Goal: Information Seeking & Learning: Learn about a topic

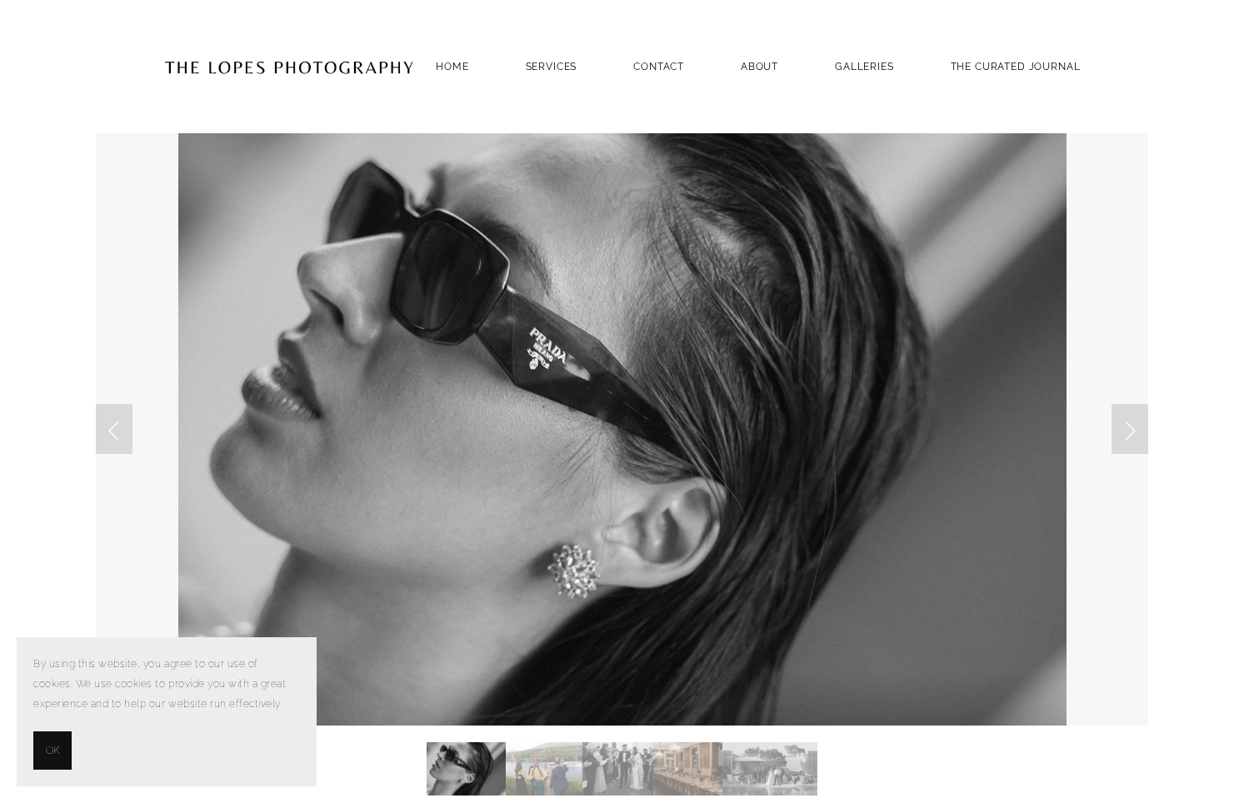
click at [64, 748] on button "OK" at bounding box center [52, 750] width 38 height 38
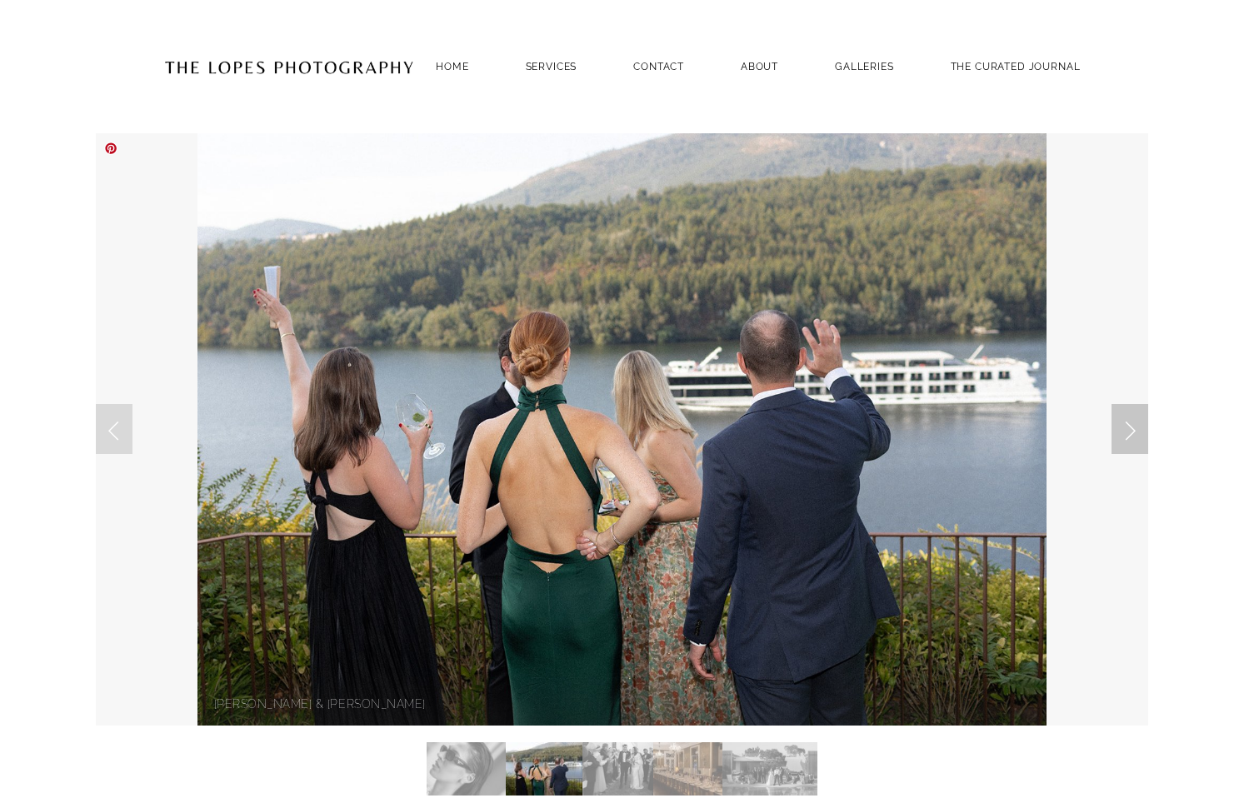
click at [1133, 424] on link "Next Slide" at bounding box center [1129, 429] width 37 height 50
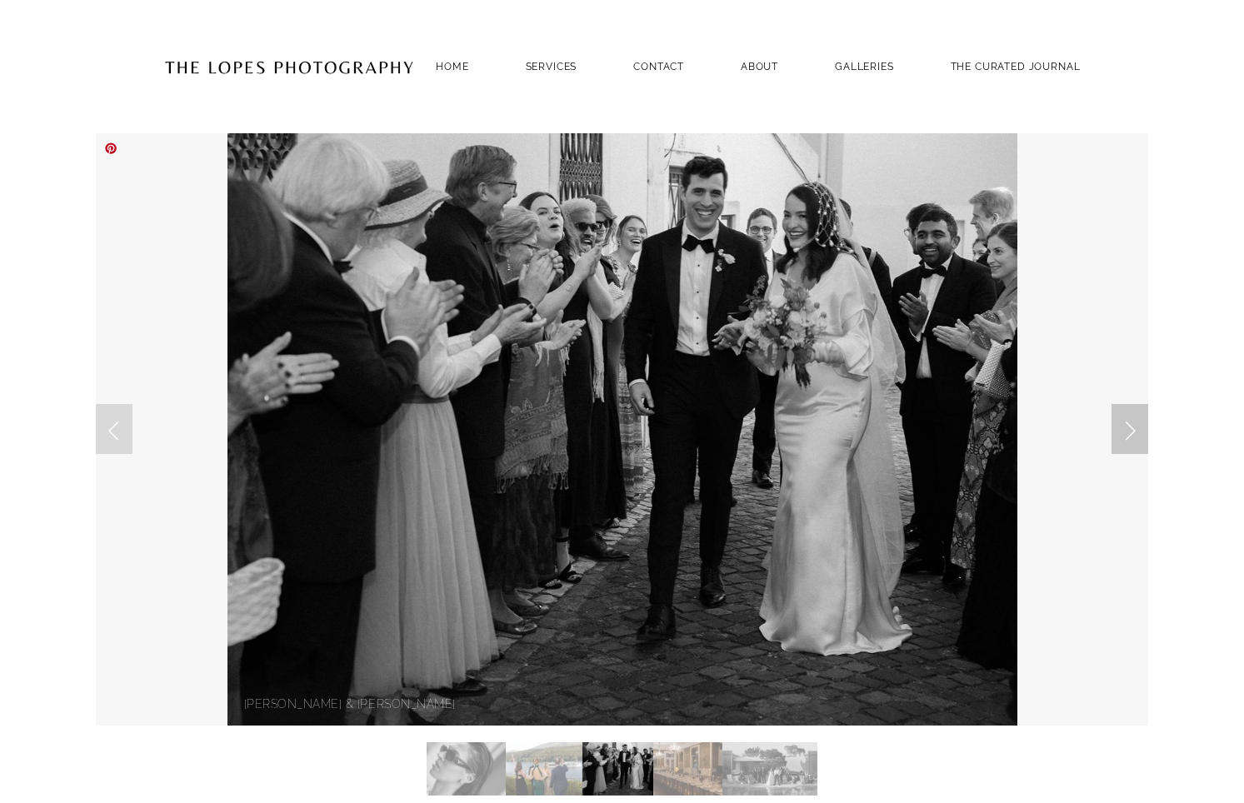
click at [1133, 424] on link "Next Slide" at bounding box center [1129, 429] width 37 height 50
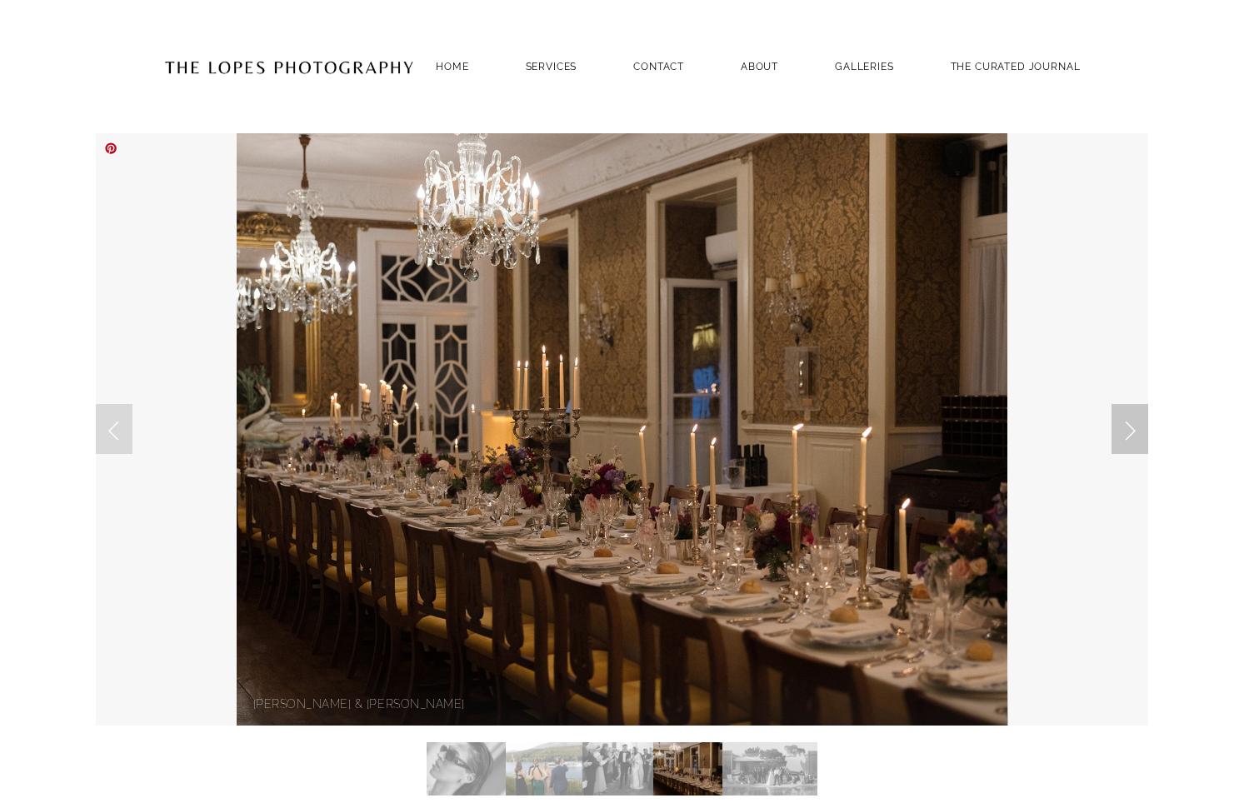
click at [1133, 424] on link "Next Slide" at bounding box center [1129, 429] width 37 height 50
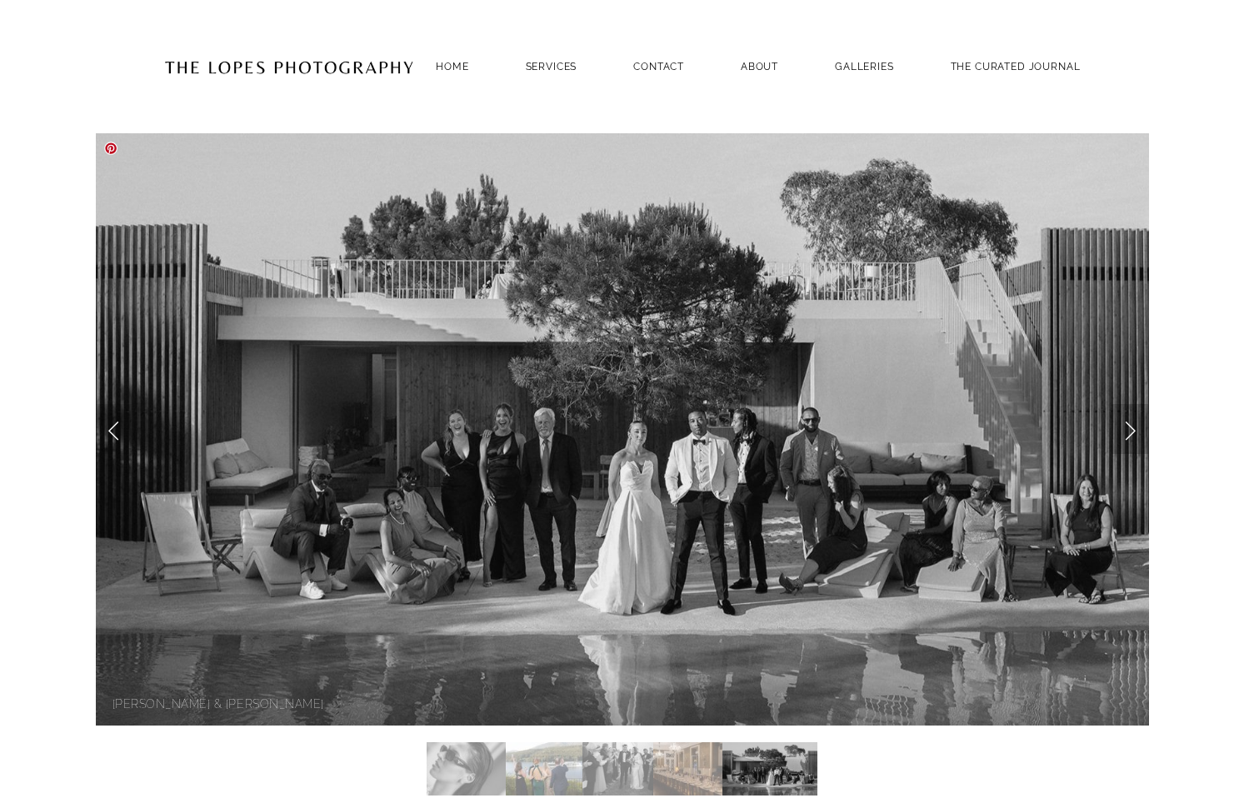
click at [1129, 433] on link "Next Slide" at bounding box center [1129, 429] width 37 height 50
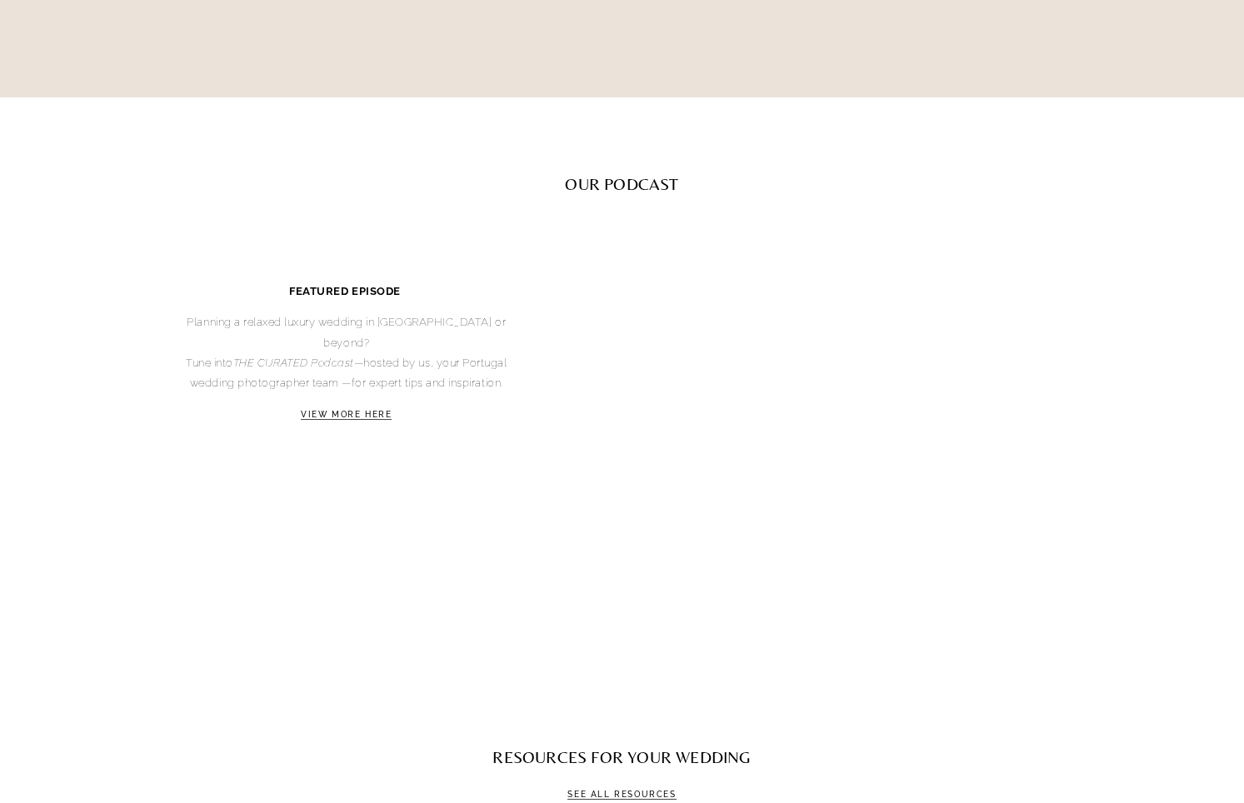
scroll to position [3645, 0]
click at [337, 408] on link "VIEW MORE HERE" at bounding box center [346, 413] width 91 height 10
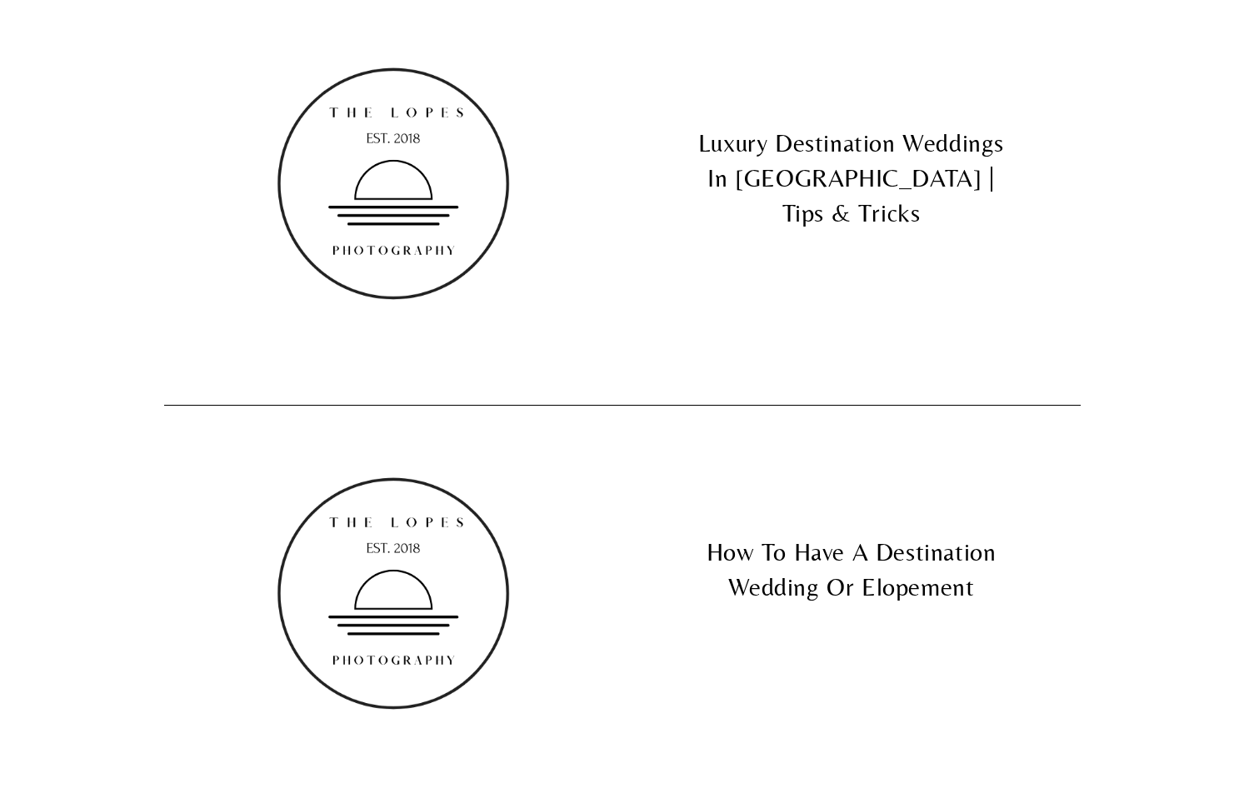
scroll to position [27, 0]
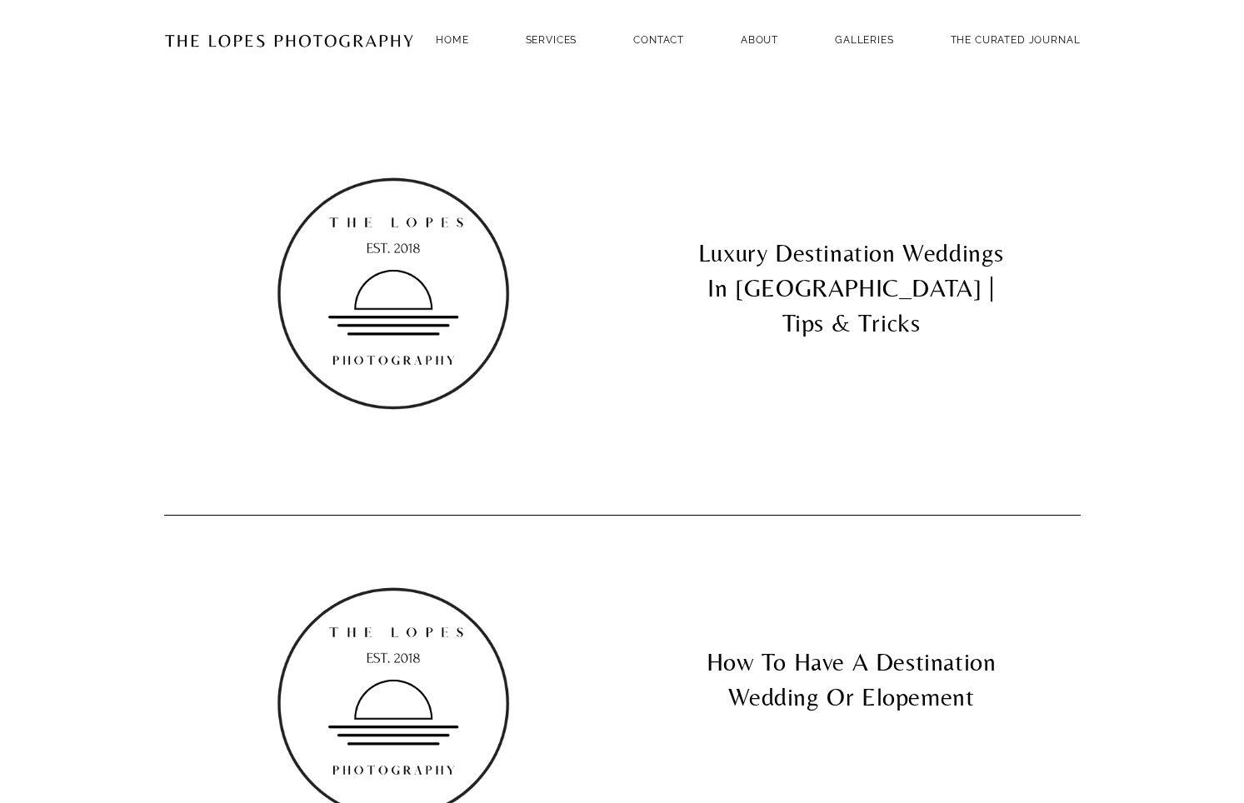
click at [840, 257] on link "Luxury Destination Weddings In Europe | Tips & Tricks" at bounding box center [851, 246] width 458 height 205
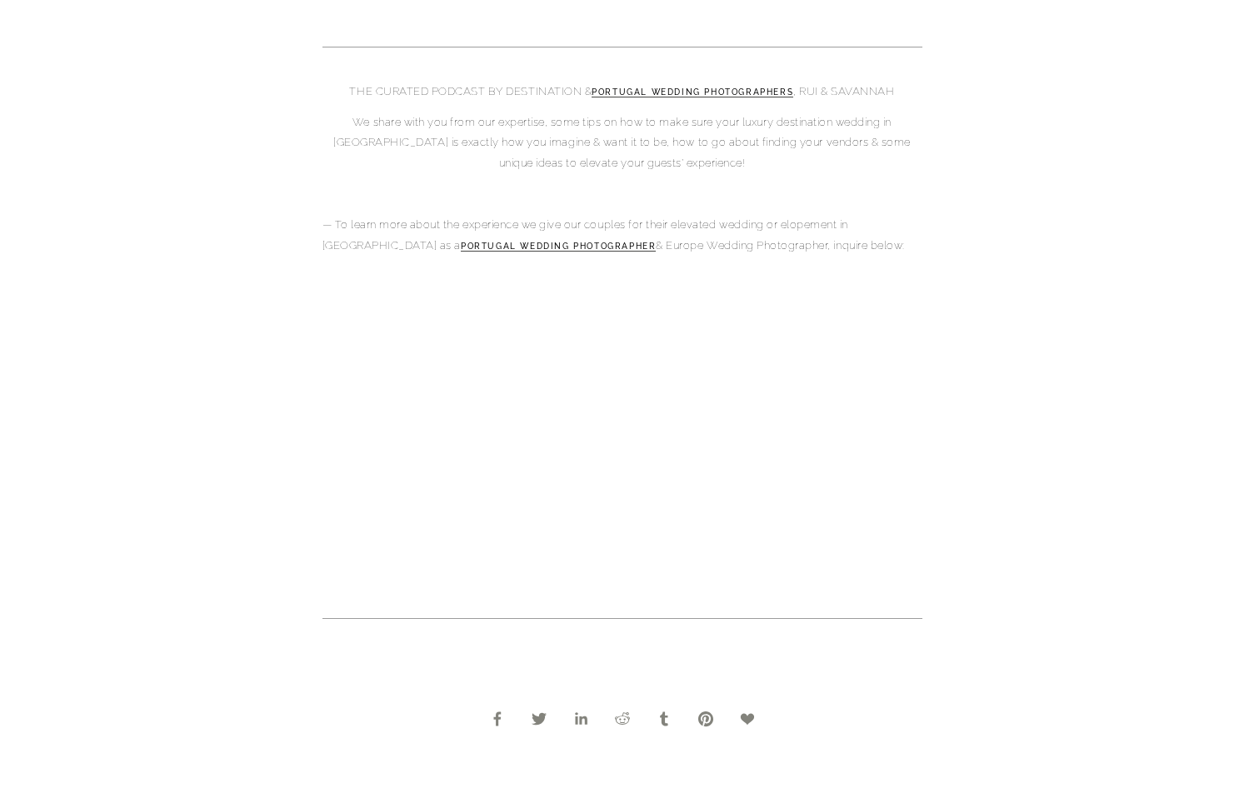
scroll to position [430, 0]
